Goal: Task Accomplishment & Management: Manage account settings

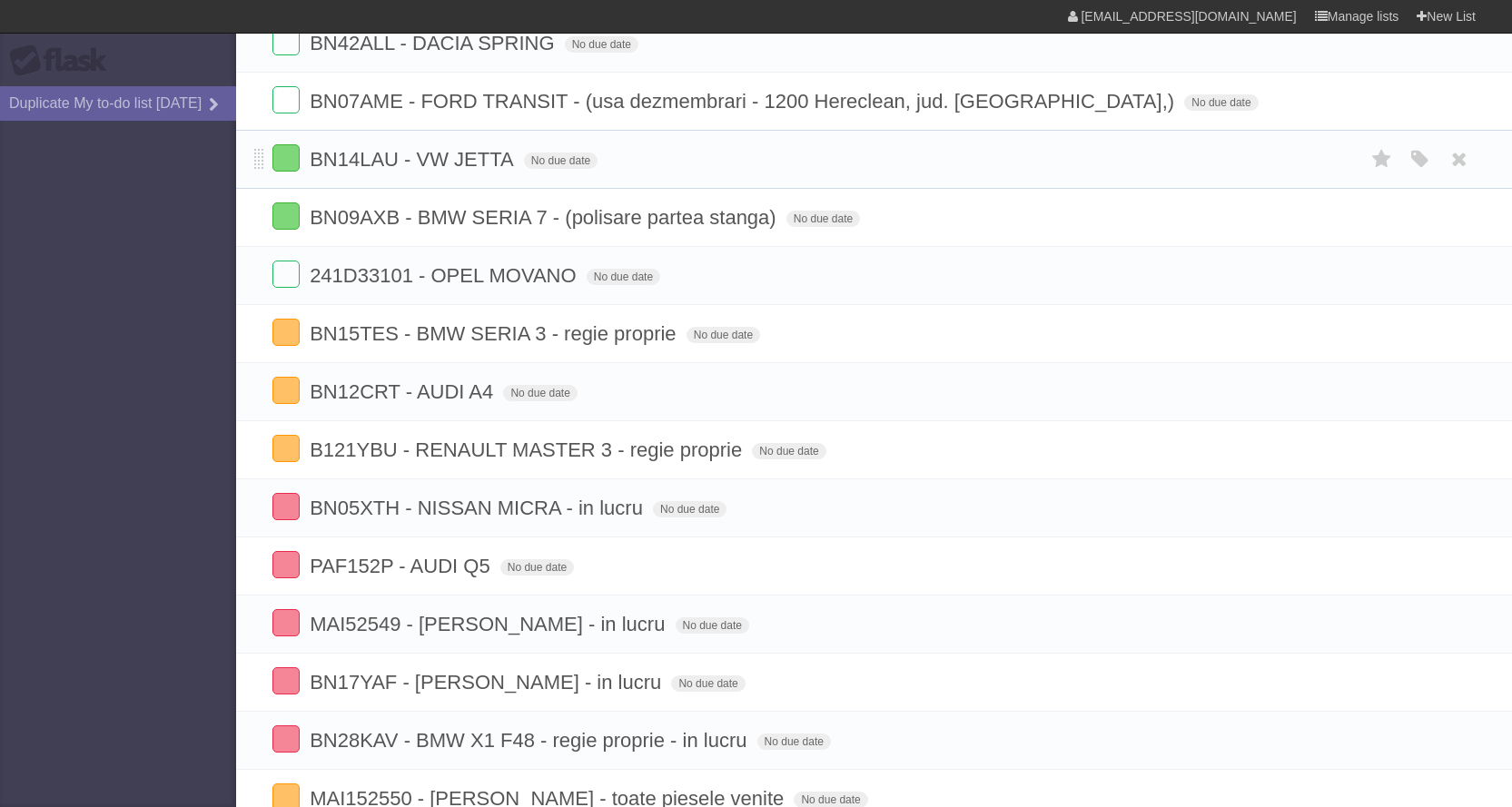
scroll to position [454, 0]
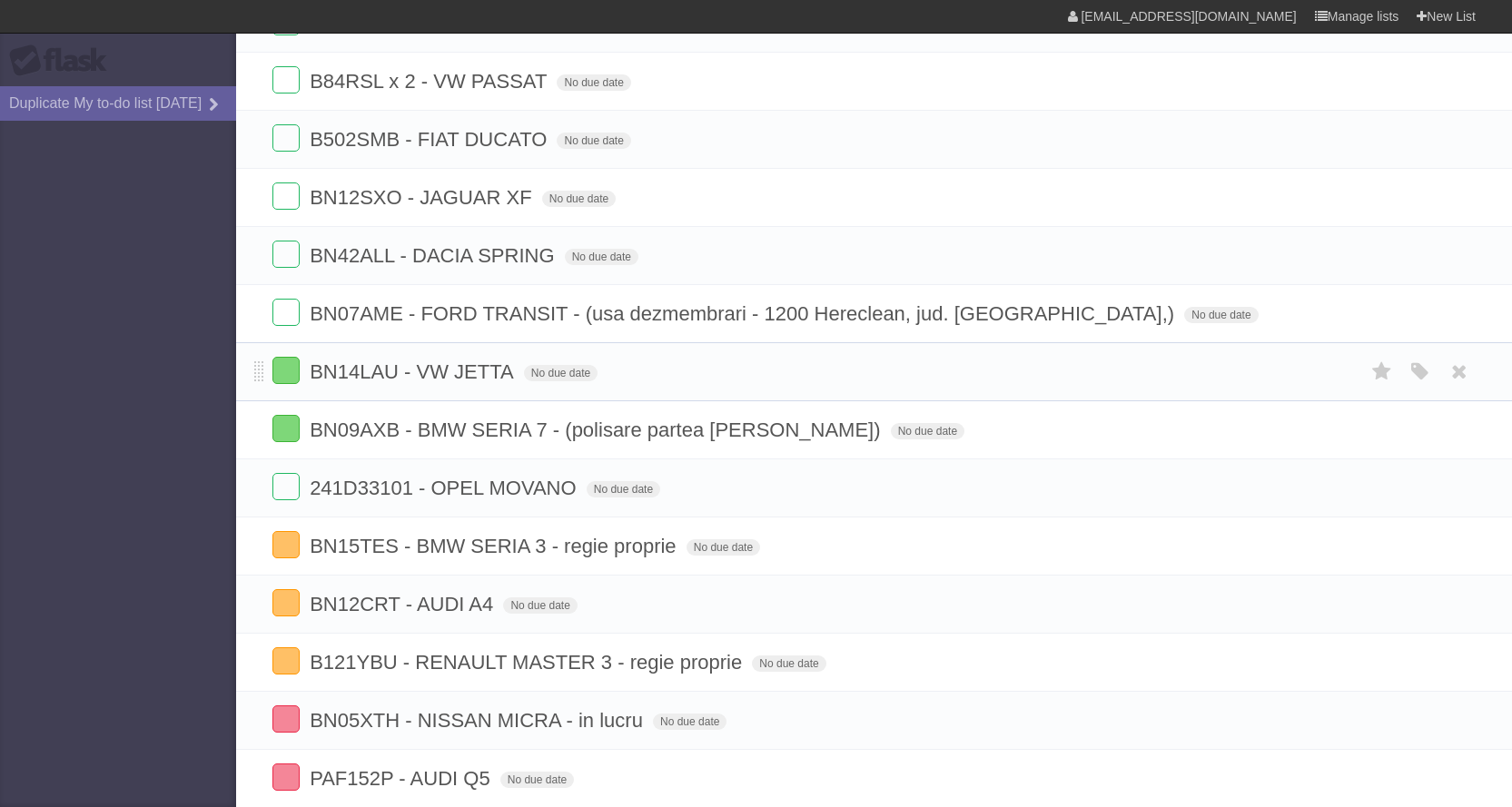
scroll to position [272, 0]
click at [1461, 370] on icon at bounding box center [1460, 371] width 26 height 30
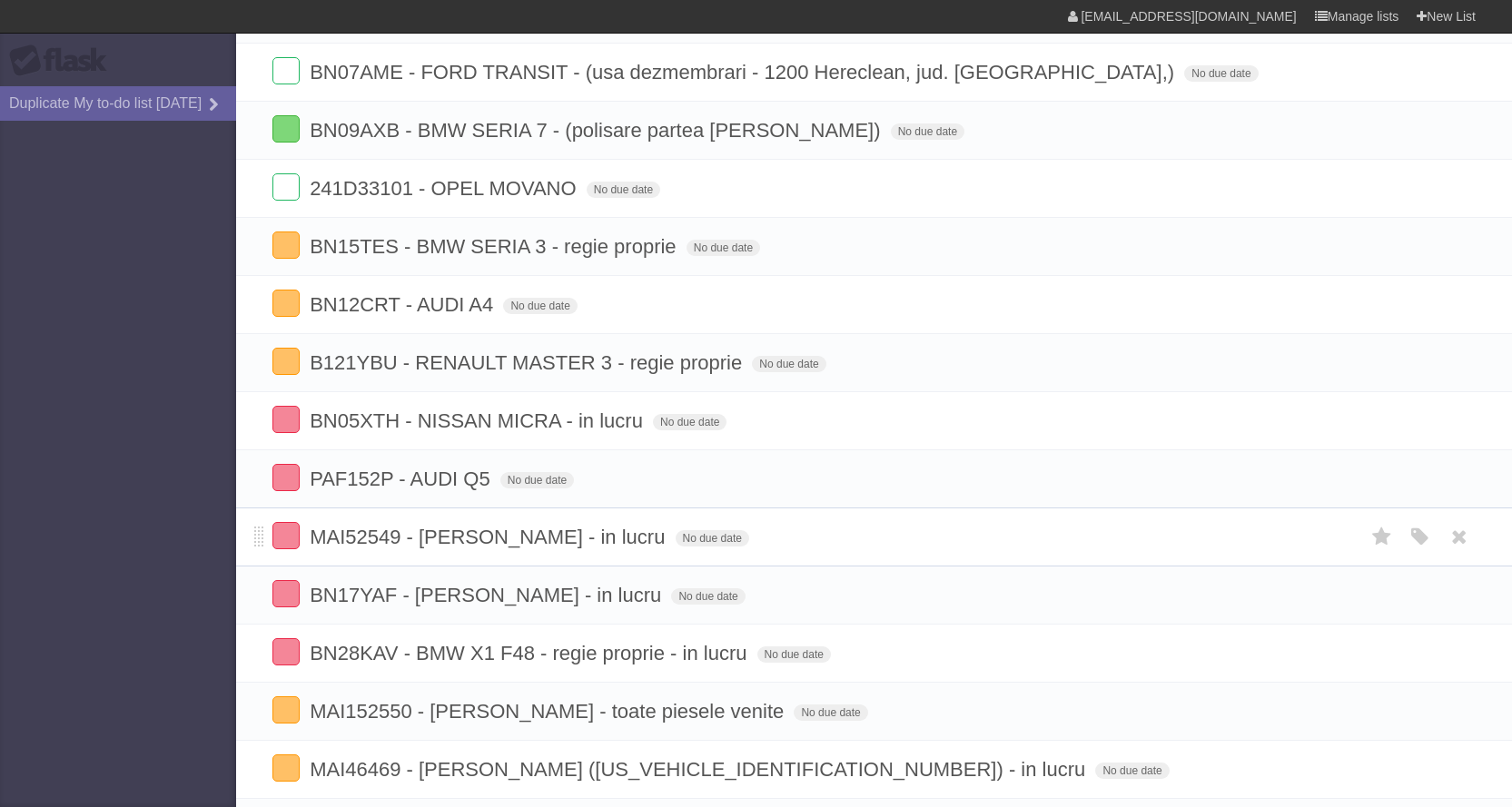
scroll to position [545, 0]
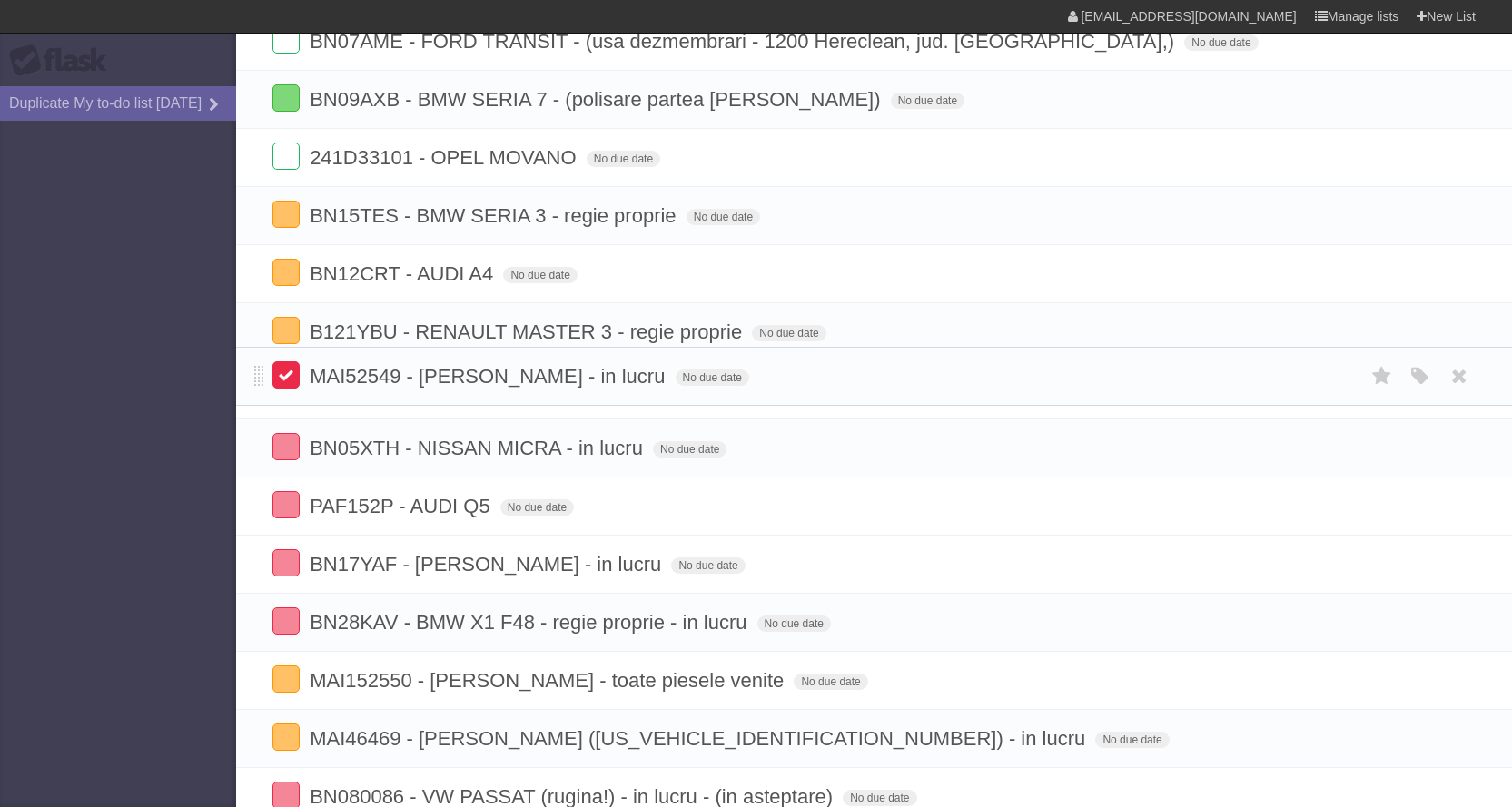
drag, startPoint x: 263, startPoint y: 512, endPoint x: 279, endPoint y: 381, distance: 132.0
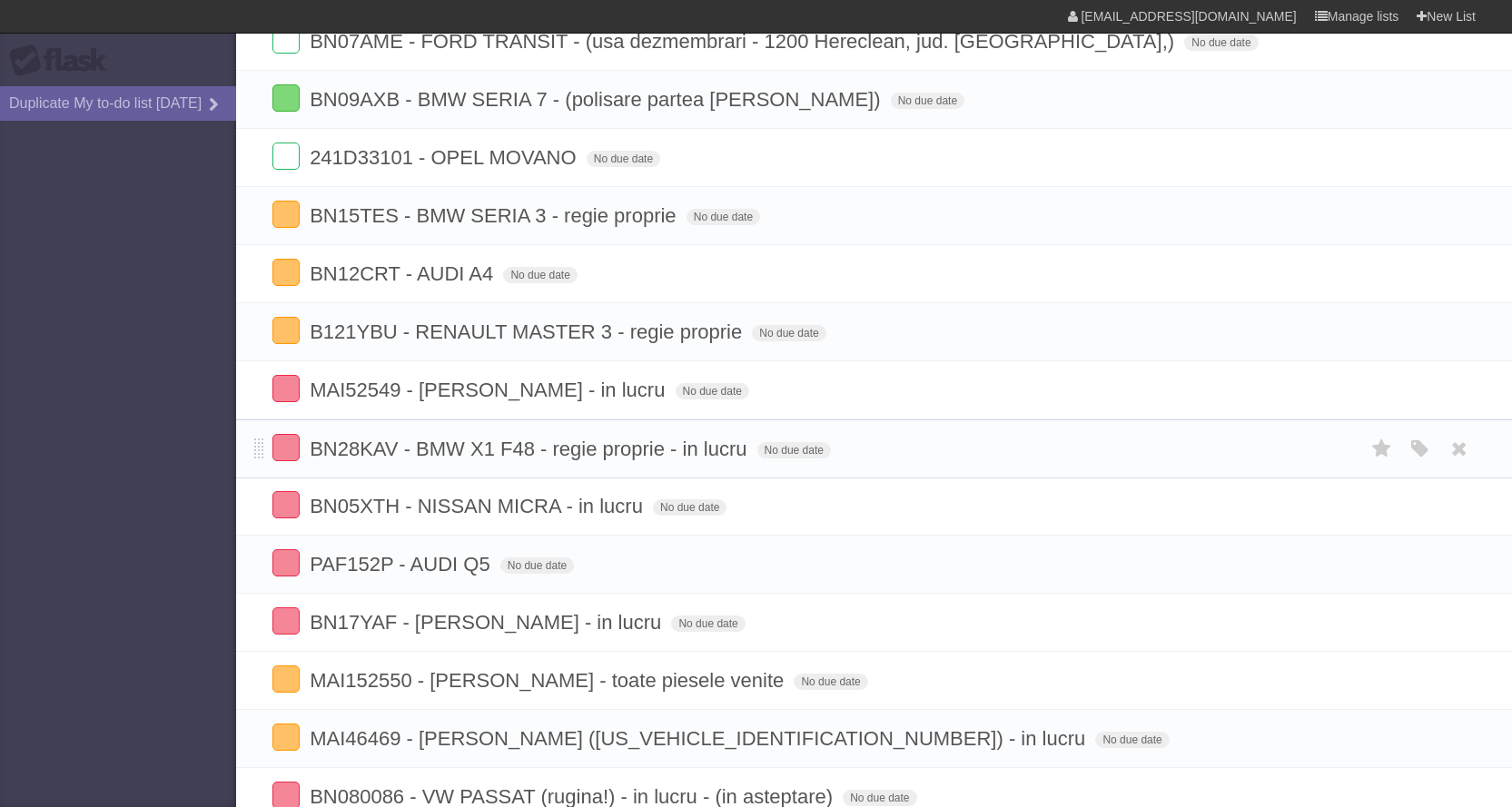
drag, startPoint x: 258, startPoint y: 623, endPoint x: 267, endPoint y: 465, distance: 158.3
click at [252, 514] on li "BN05XTH - NISSAN MICRA - in lucru No due date White Red Blue Green Purple Orange" at bounding box center [874, 506] width 1276 height 59
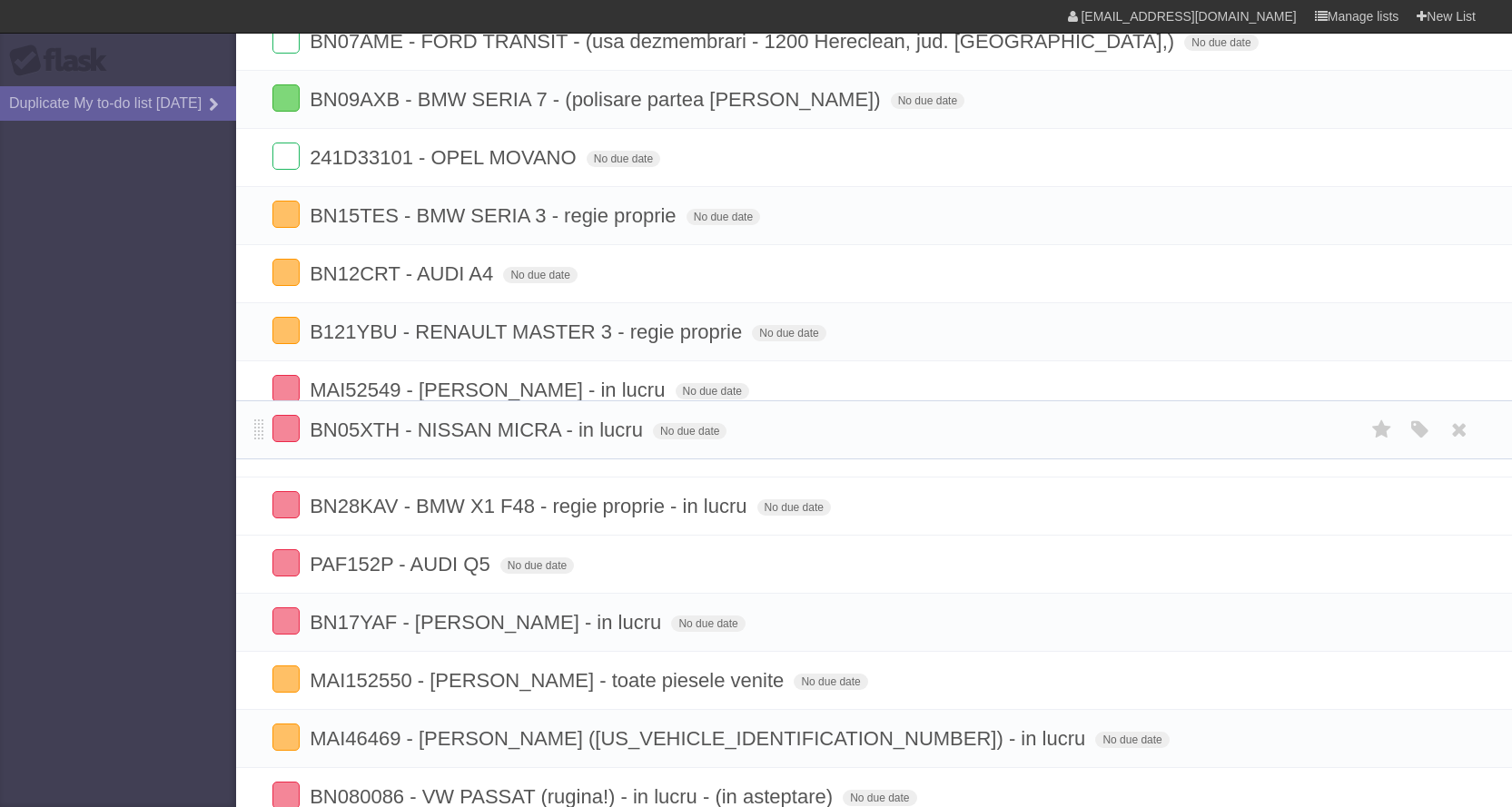
drag, startPoint x: 261, startPoint y: 497, endPoint x: 271, endPoint y: 432, distance: 65.8
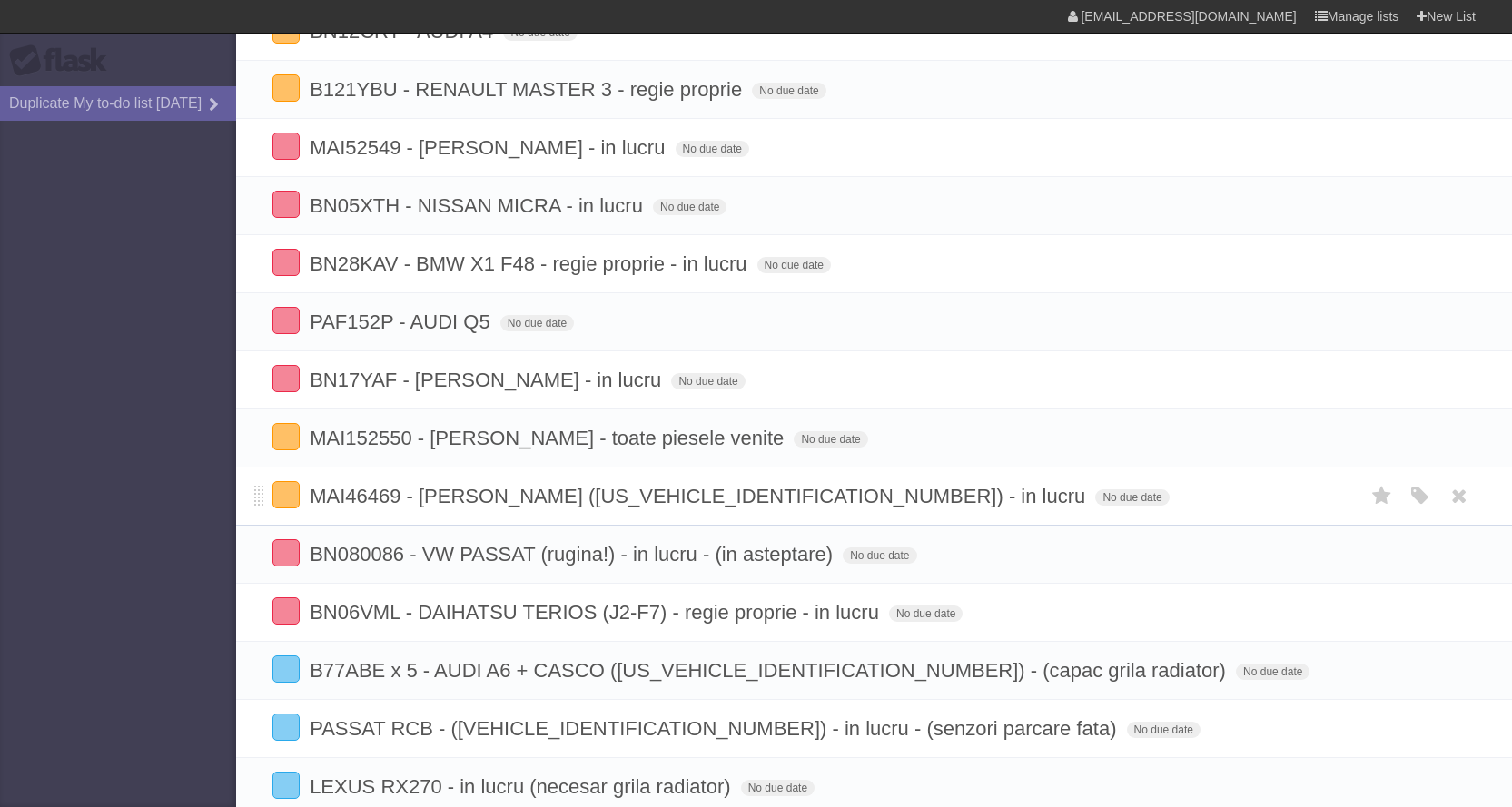
scroll to position [817, 0]
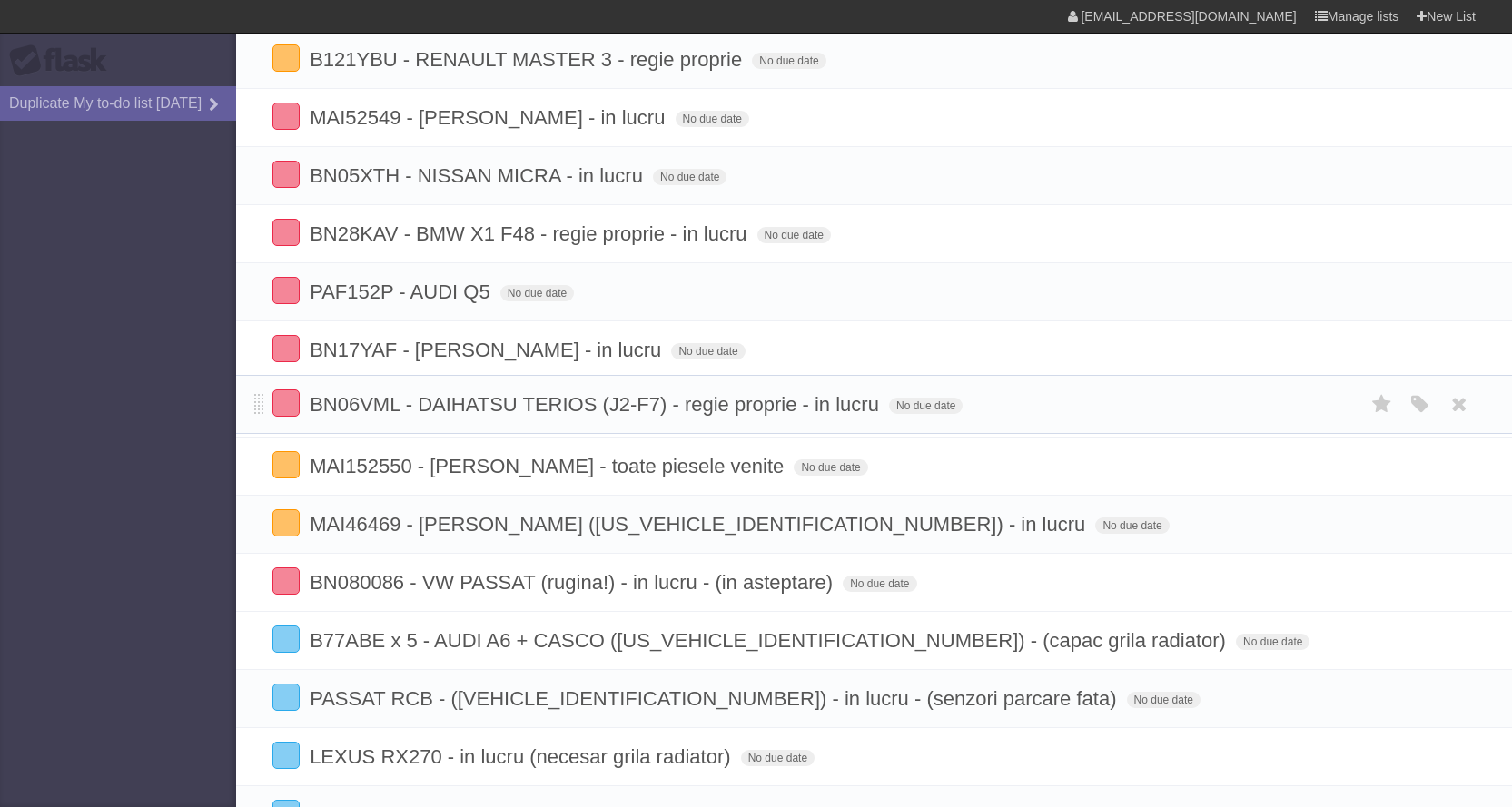
drag, startPoint x: 260, startPoint y: 588, endPoint x: 252, endPoint y: 409, distance: 179.2
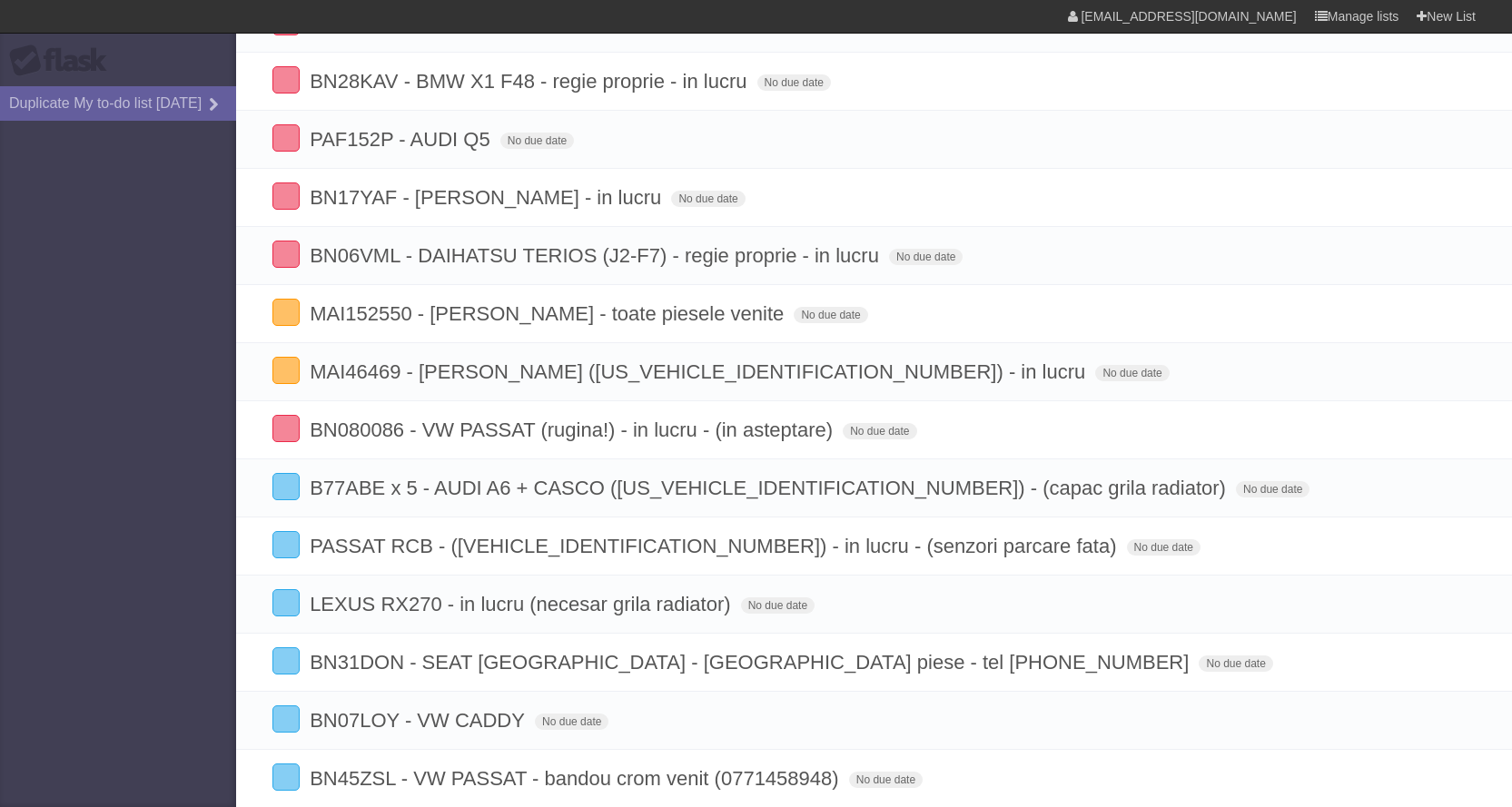
scroll to position [969, 0]
click at [32, 576] on aside "Flask Duplicate My to-do list [DATE]" at bounding box center [118, 404] width 236 height 807
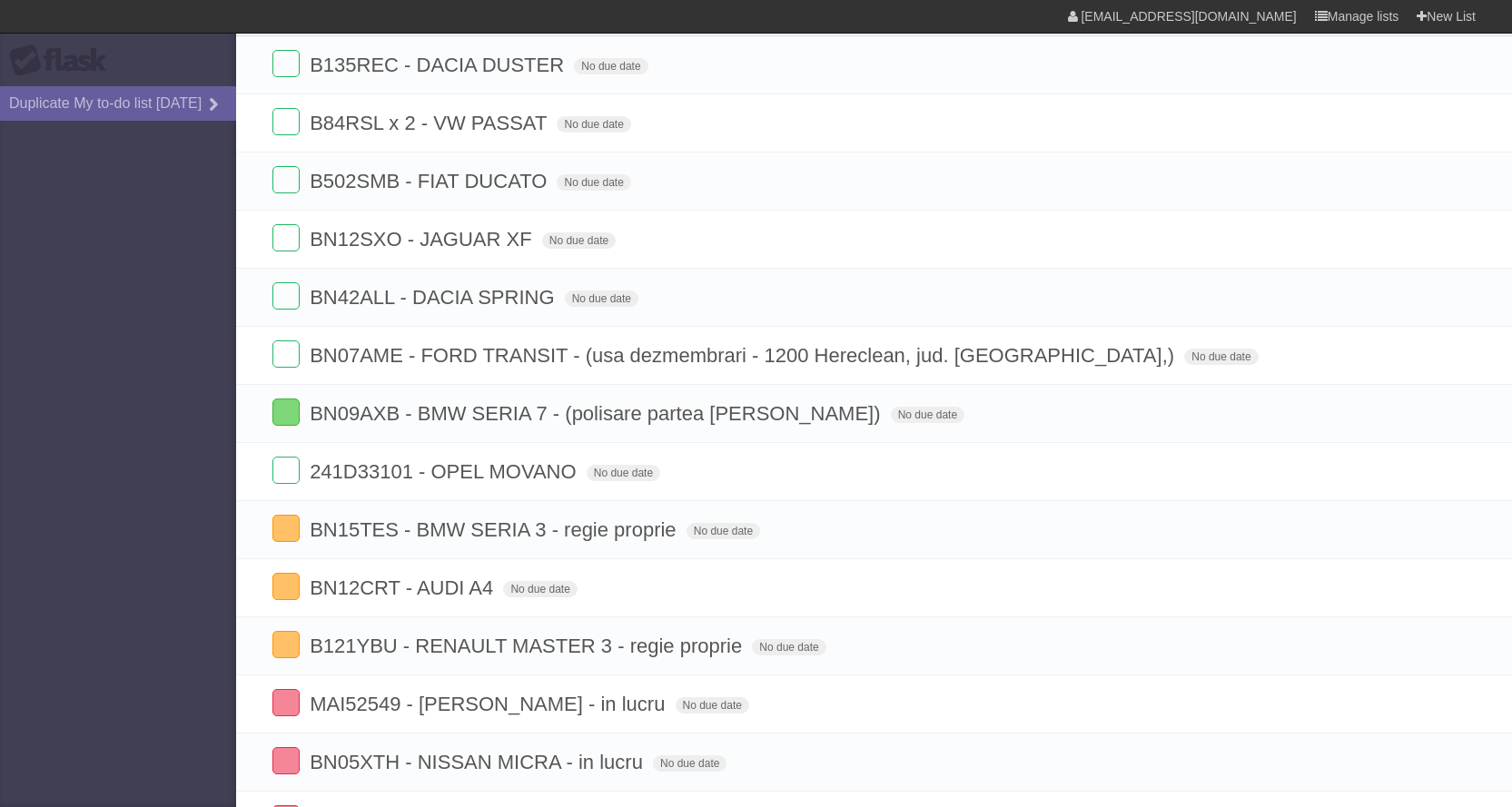
scroll to position [272, 0]
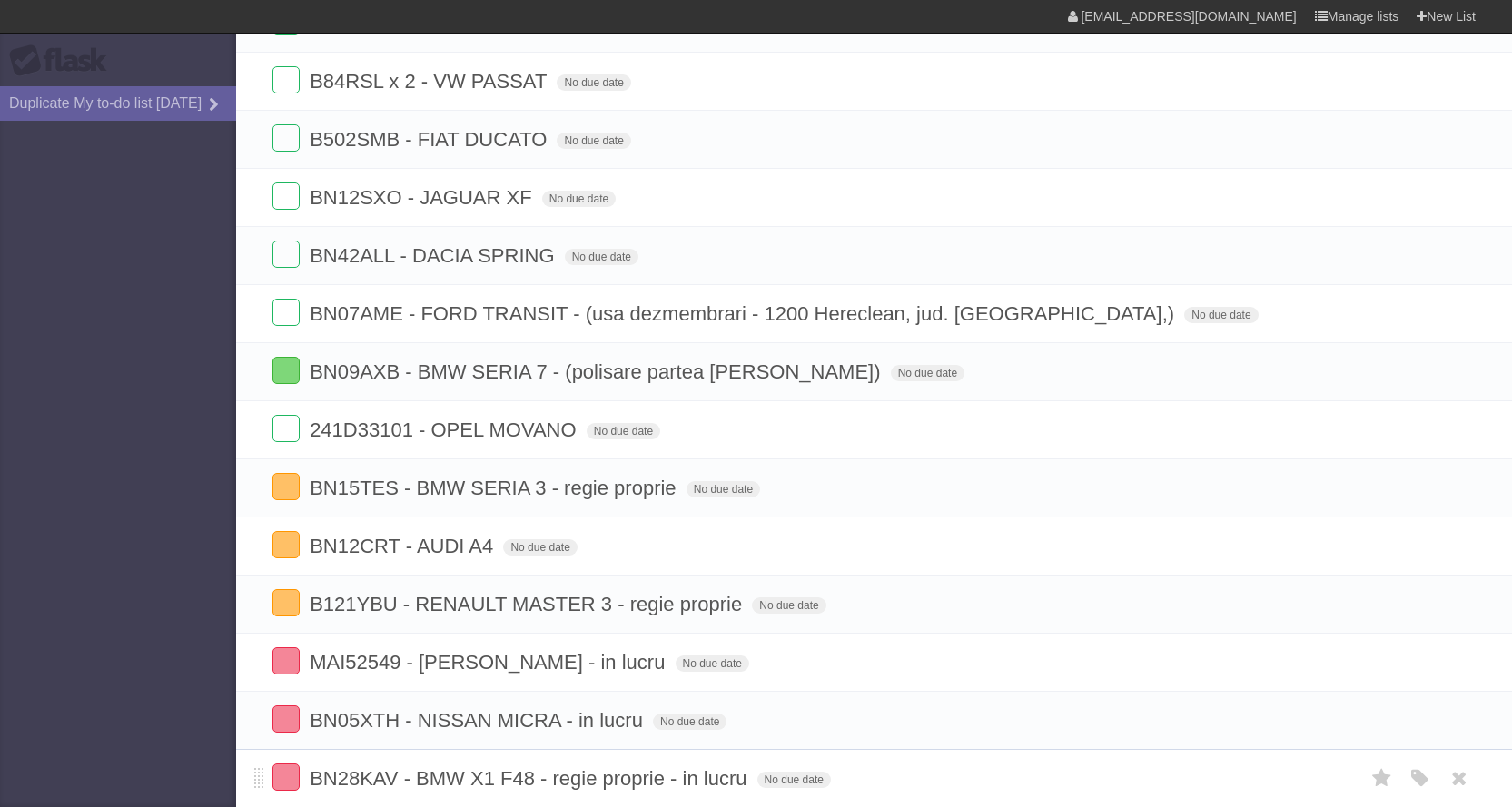
click at [1506, 806] on li "BN28KAV - BMW X1 F48 - regie proprie - in lucru No due date White Red Blue Gree…" at bounding box center [874, 779] width 1276 height 59
click at [53, 693] on aside "Flask Duplicate My to-do list [DATE]" at bounding box center [118, 404] width 236 height 807
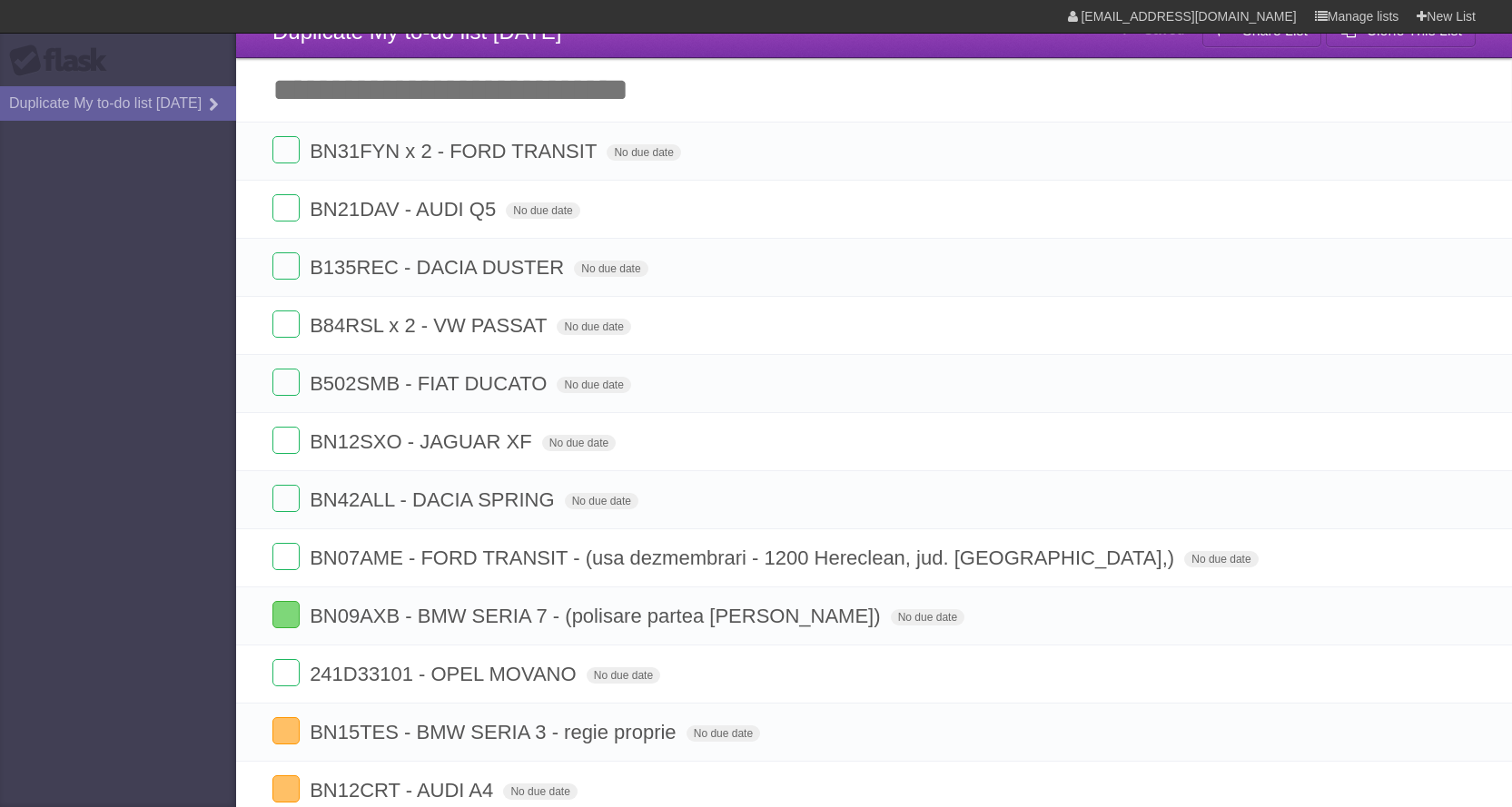
scroll to position [0, 0]
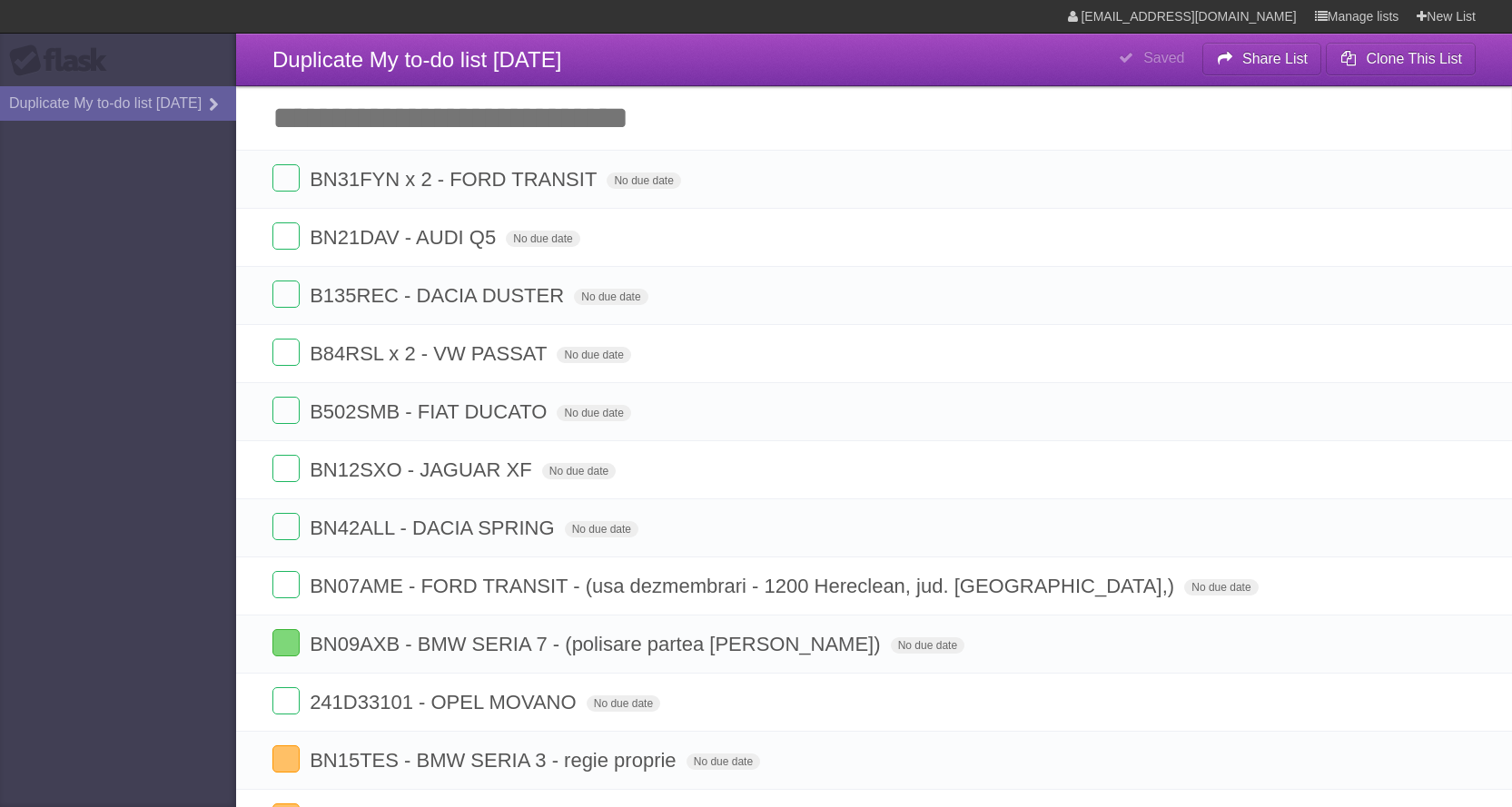
click at [28, 341] on aside "Flask Duplicate My to-do list [DATE]" at bounding box center [118, 404] width 236 height 807
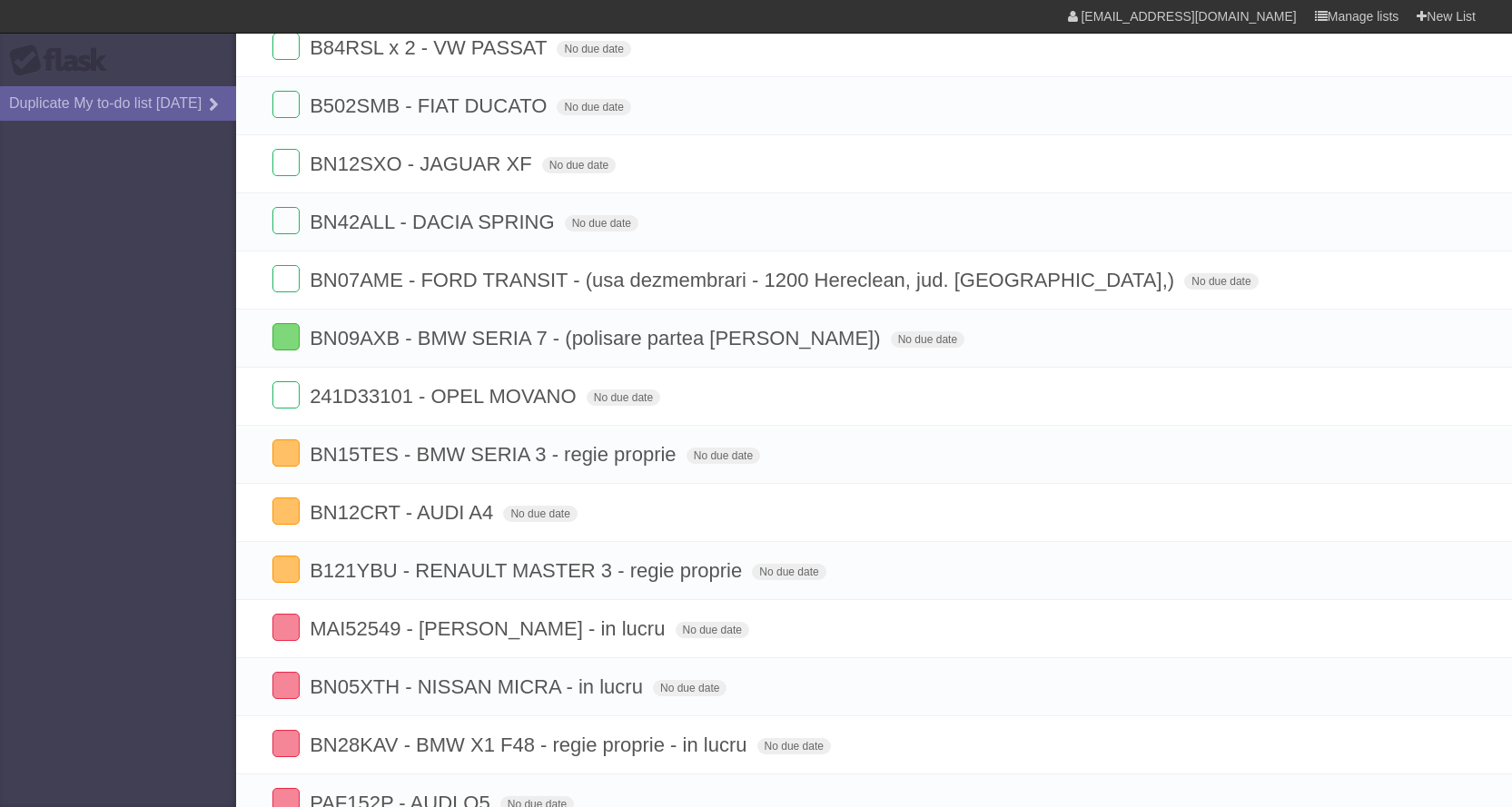
scroll to position [363, 0]
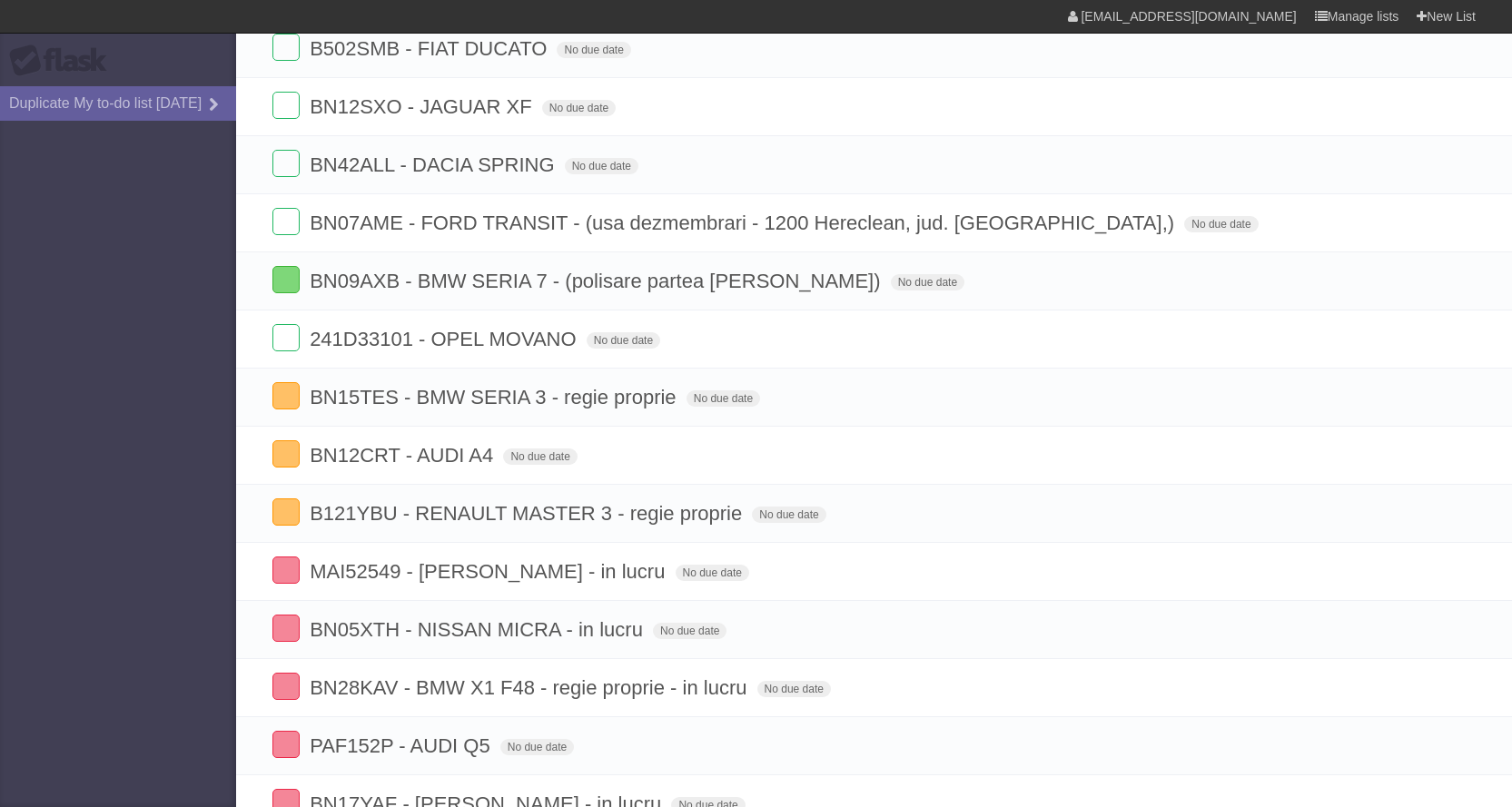
click at [4, 495] on aside "Flask Duplicate My to-do list [DATE]" at bounding box center [118, 404] width 236 height 807
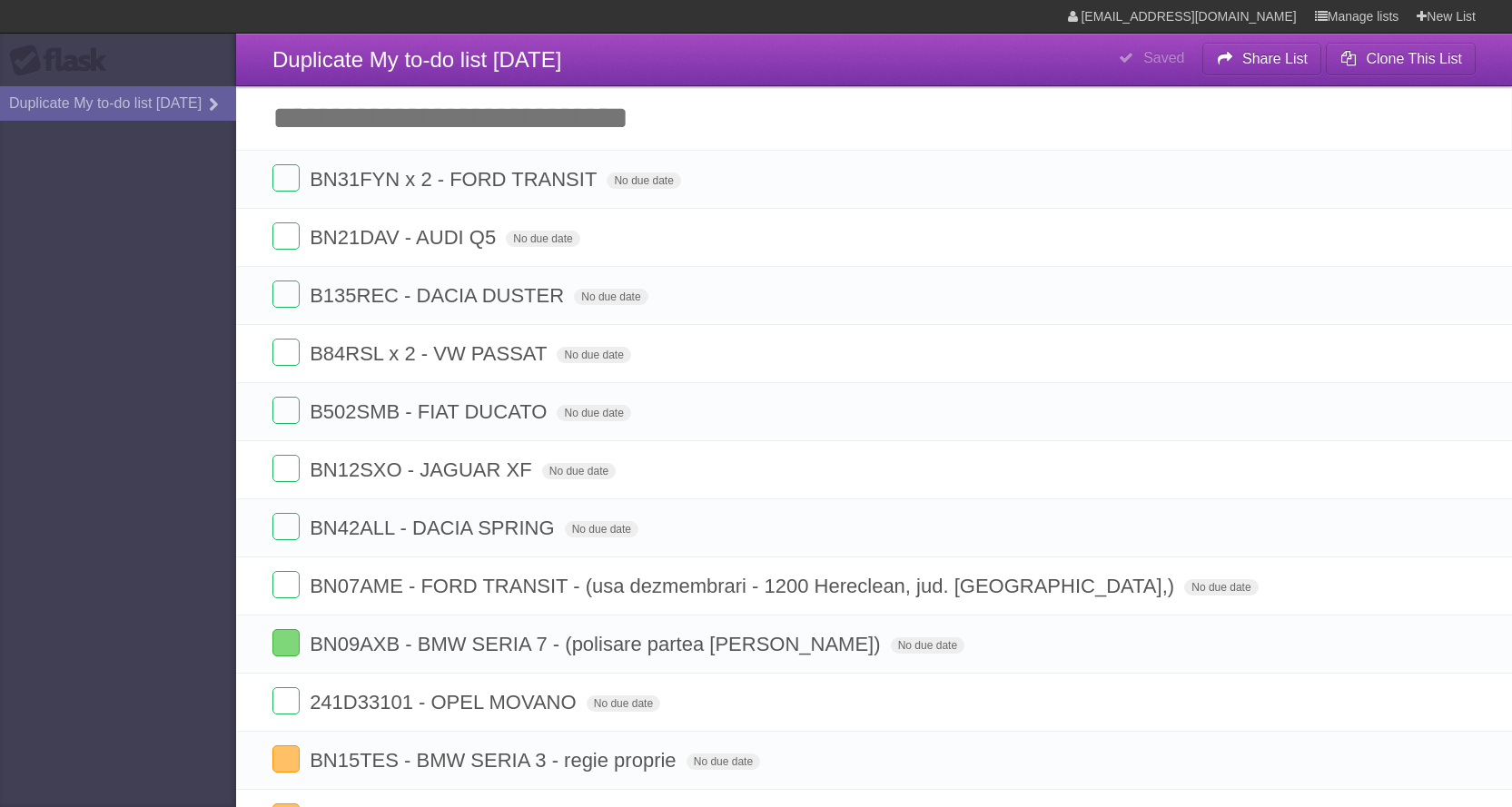
scroll to position [75, 0]
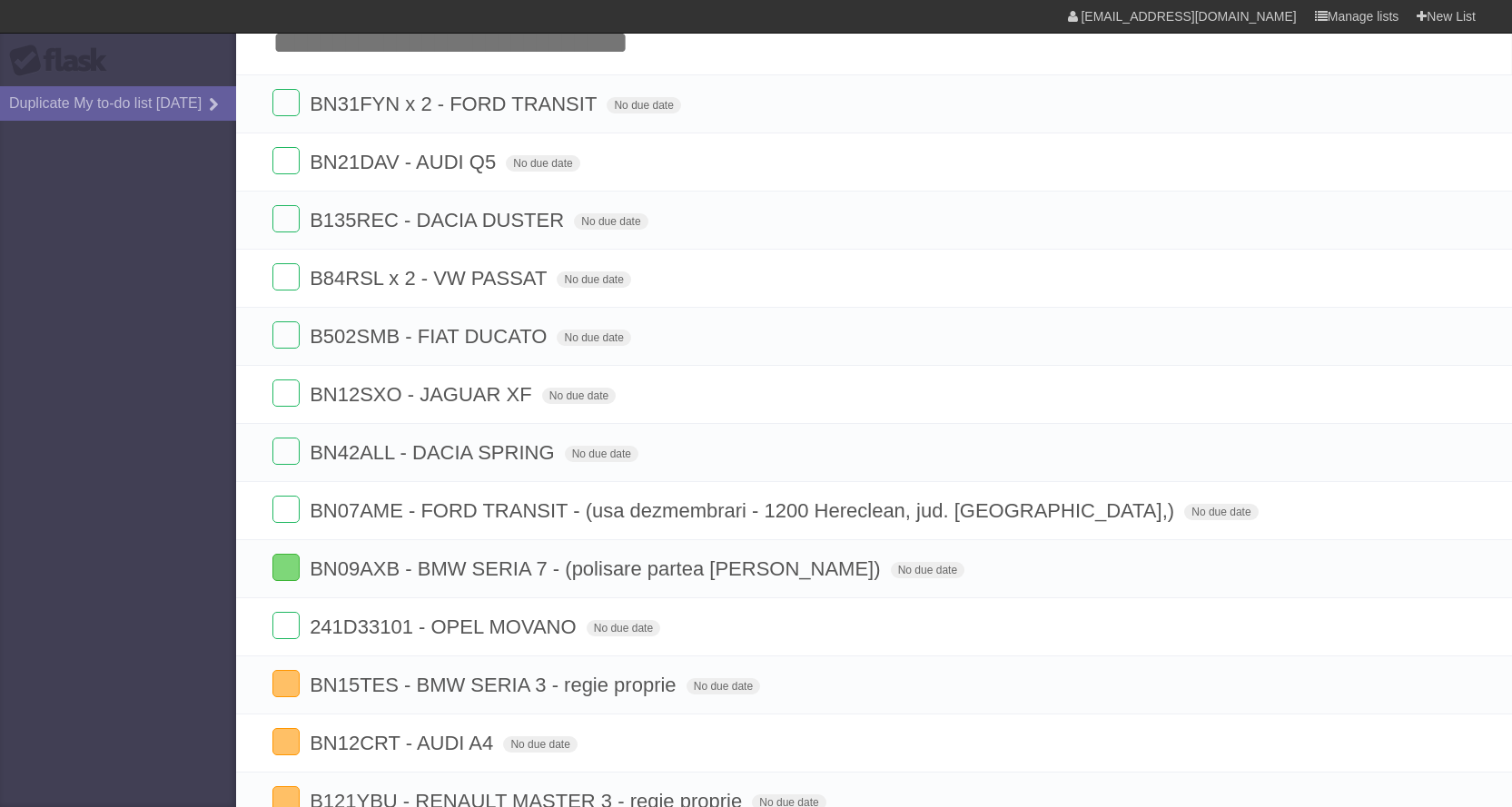
click at [183, 647] on aside "Flask Duplicate My to-do list [DATE]" at bounding box center [118, 404] width 236 height 807
click at [29, 232] on aside "Flask Duplicate My to-do list [DATE]" at bounding box center [118, 404] width 236 height 807
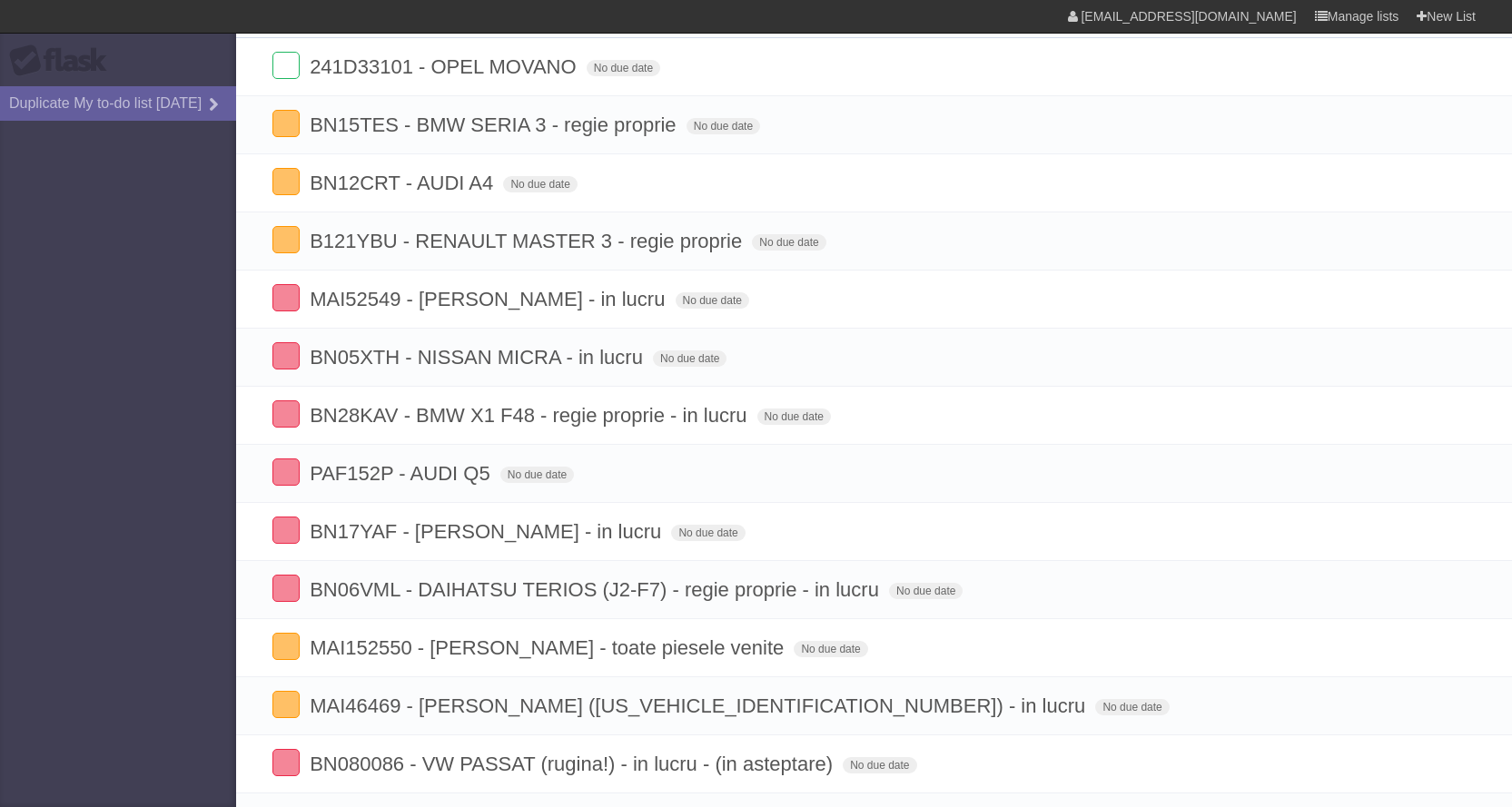
scroll to position [363, 0]
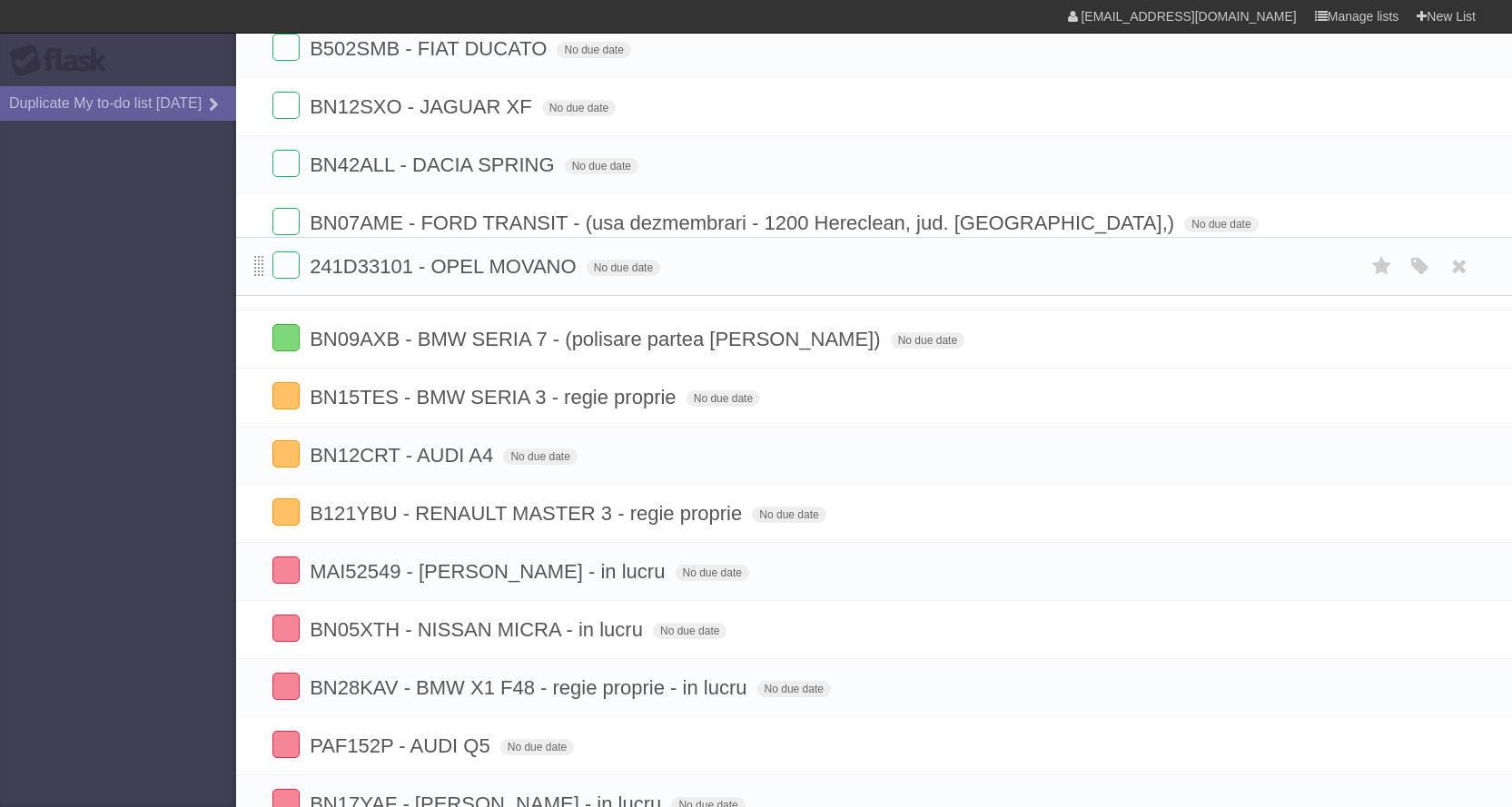
drag, startPoint x: 259, startPoint y: 344, endPoint x: 261, endPoint y: 268, distance: 76.0
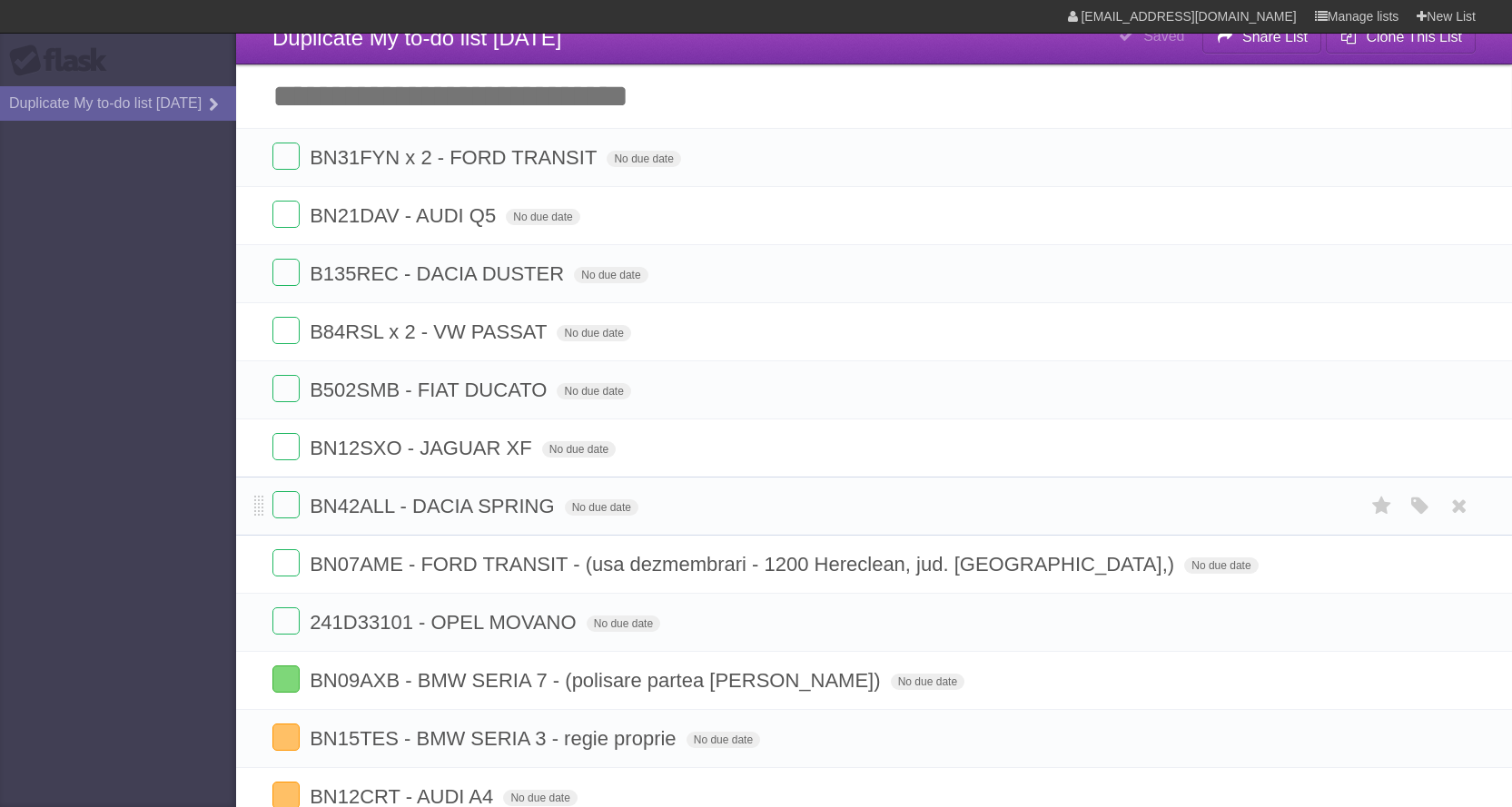
scroll to position [0, 0]
